Goal: Task Accomplishment & Management: Manage account settings

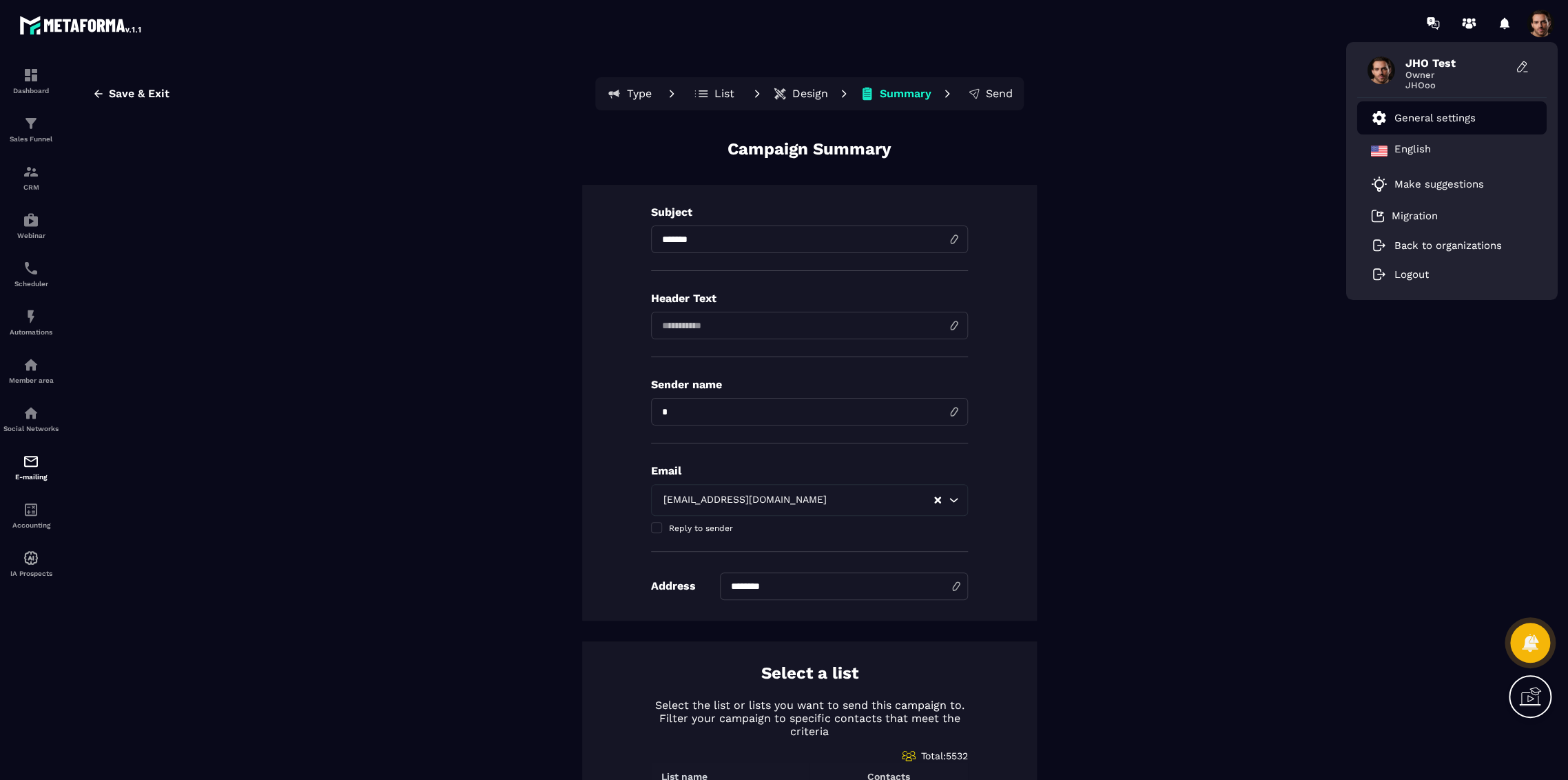
click at [1444, 109] on li "General settings" at bounding box center [1453, 117] width 190 height 33
click at [1436, 120] on p "General settings" at bounding box center [1435, 117] width 82 height 12
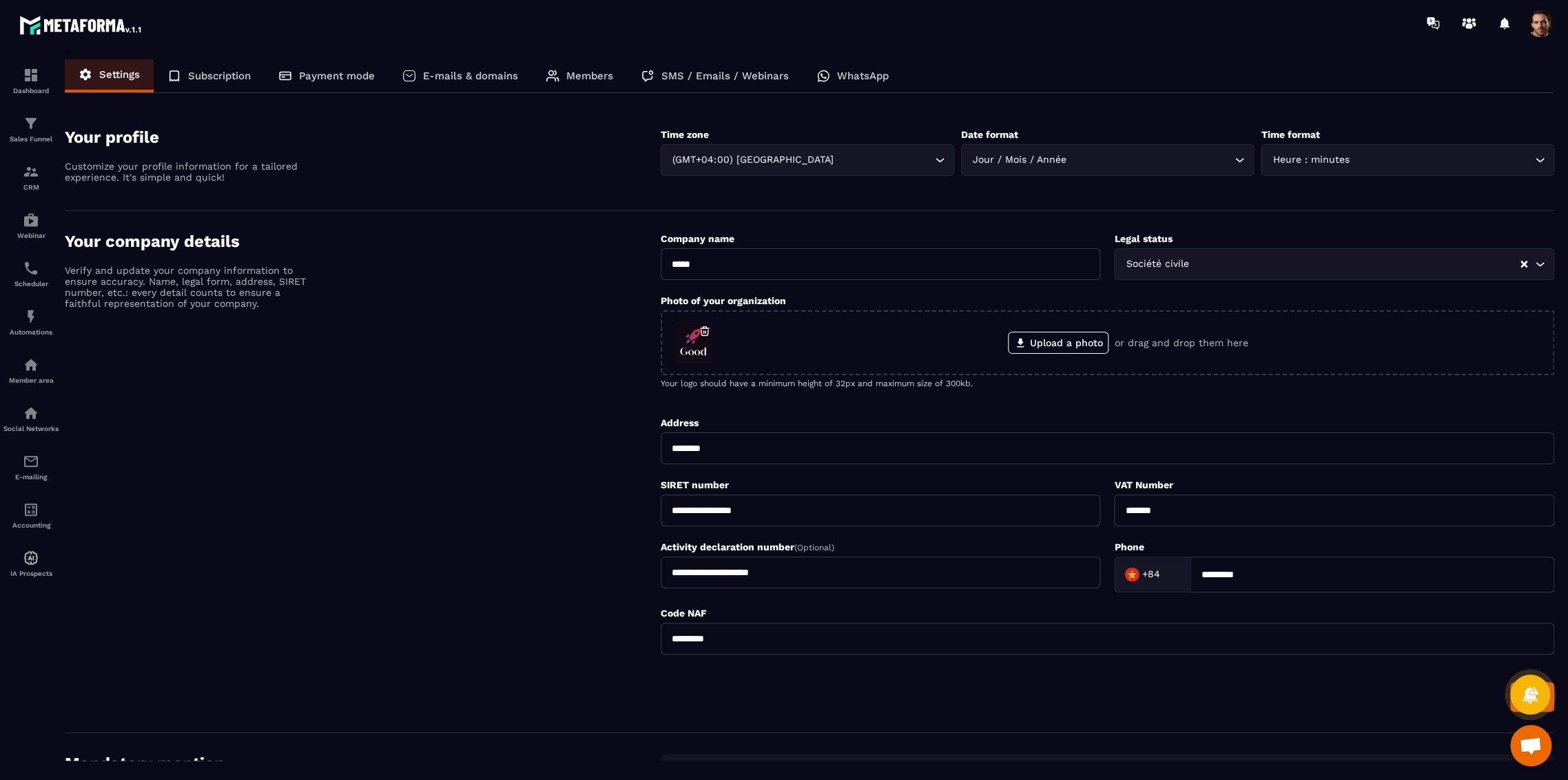
click at [448, 77] on p "E-mails & domains" at bounding box center [470, 75] width 95 height 12
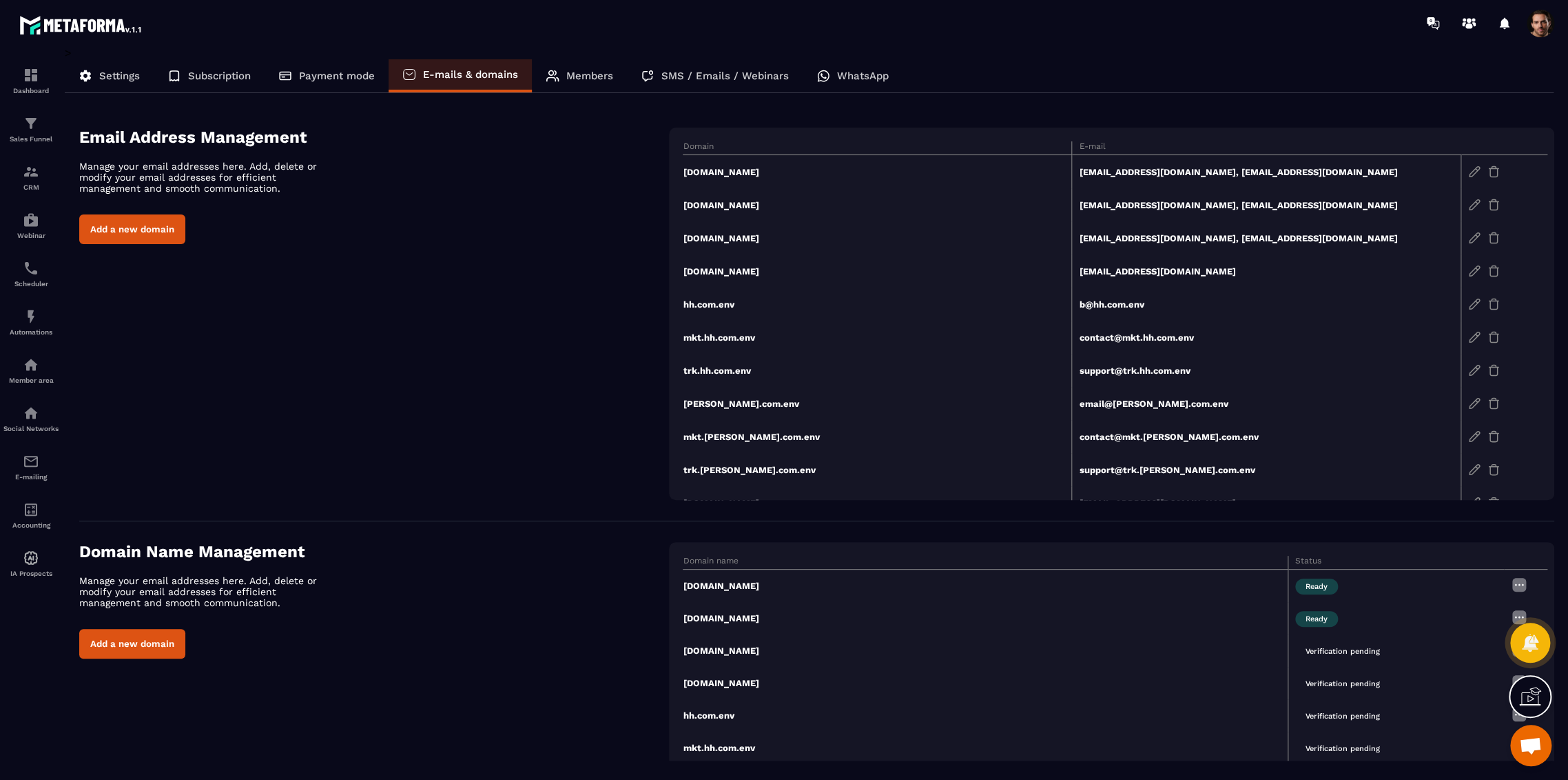
click at [707, 73] on p "SMS / Emails / Webinars" at bounding box center [725, 75] width 128 height 12
